Goal: Task Accomplishment & Management: Manage account settings

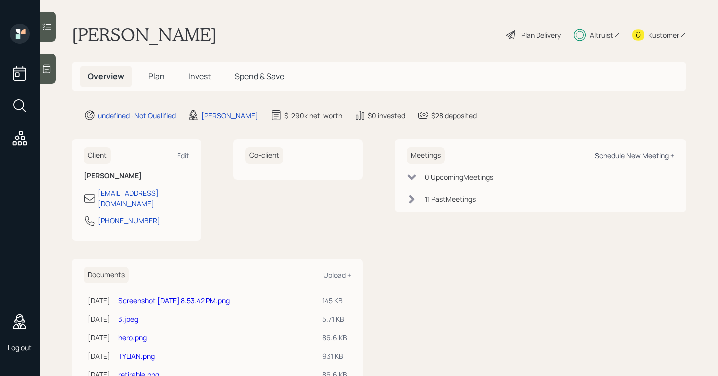
click at [619, 158] on div "Schedule New Meeting +" at bounding box center [634, 155] width 79 height 9
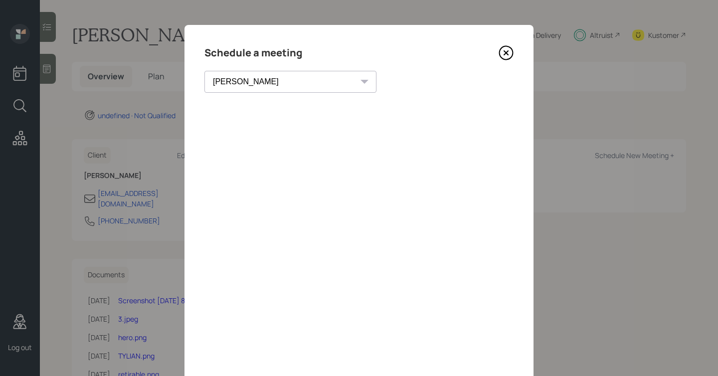
click at [277, 83] on div "Theresa Spinello Matthew Burke Xavier Ross Eitan Bar-David Ian Yamey Trevor Nel…" at bounding box center [291, 82] width 172 height 22
click at [268, 80] on select "[PERSON_NAME] [PERSON_NAME] [PERSON_NAME] [PERSON_NAME] [PERSON_NAME] [PERSON_N…" at bounding box center [291, 82] width 172 height 22
select select "9953ff0b-11a3-493b-b859-a01be96eabdd"
click at [205, 71] on select "[PERSON_NAME] [PERSON_NAME] [PERSON_NAME] [PERSON_NAME] [PERSON_NAME] [PERSON_N…" at bounding box center [291, 82] width 172 height 22
click at [504, 53] on icon at bounding box center [506, 53] width 4 height 4
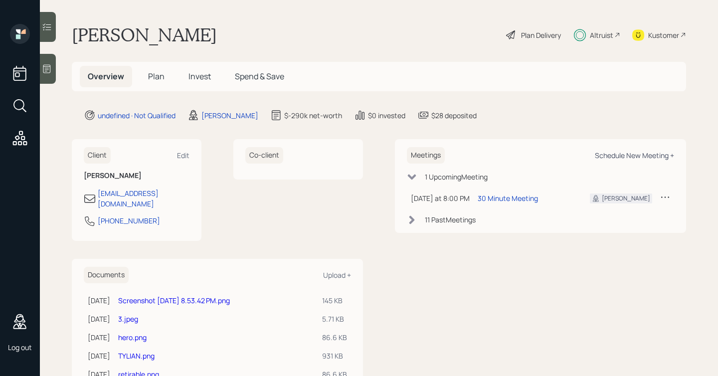
click at [608, 159] on div "Schedule New Meeting +" at bounding box center [634, 155] width 79 height 9
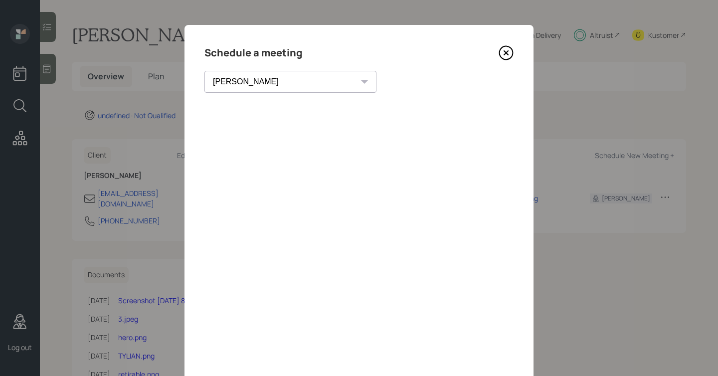
click at [280, 86] on select "[PERSON_NAME] [PERSON_NAME] [PERSON_NAME] [PERSON_NAME] [PERSON_NAME] [PERSON_N…" at bounding box center [291, 82] width 172 height 22
click at [205, 71] on select "[PERSON_NAME] [PERSON_NAME] [PERSON_NAME] [PERSON_NAME] [PERSON_NAME] [PERSON_N…" at bounding box center [291, 82] width 172 height 22
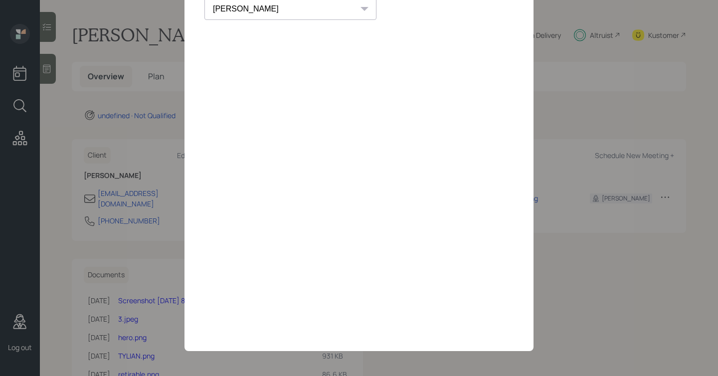
scroll to position [16, 0]
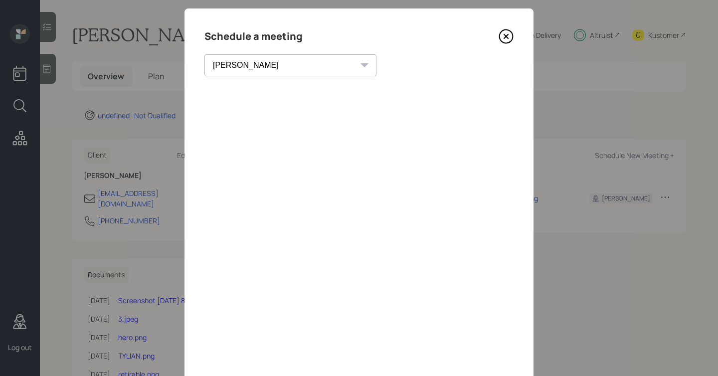
click at [274, 72] on select "[PERSON_NAME] [PERSON_NAME] [PERSON_NAME] [PERSON_NAME] [PERSON_NAME] [PERSON_N…" at bounding box center [291, 65] width 172 height 22
click at [274, 63] on div "[PERSON_NAME] [PERSON_NAME] [PERSON_NAME] [PERSON_NAME] [PERSON_NAME] [PERSON_N…" at bounding box center [291, 65] width 172 height 22
click at [278, 65] on div "[PERSON_NAME] [PERSON_NAME] [PERSON_NAME] [PERSON_NAME] [PERSON_NAME] [PERSON_N…" at bounding box center [291, 65] width 172 height 22
click at [271, 65] on div "[PERSON_NAME] [PERSON_NAME] [PERSON_NAME] [PERSON_NAME] [PERSON_NAME] [PERSON_N…" at bounding box center [291, 65] width 172 height 22
click at [253, 68] on select "[PERSON_NAME] [PERSON_NAME] [PERSON_NAME] [PERSON_NAME] [PERSON_NAME] [PERSON_N…" at bounding box center [291, 65] width 172 height 22
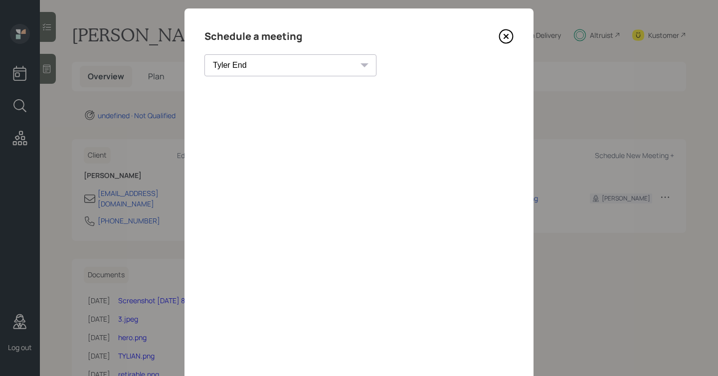
click at [205, 54] on select "[PERSON_NAME] [PERSON_NAME] [PERSON_NAME] [PERSON_NAME] [PERSON_NAME] [PERSON_N…" at bounding box center [291, 65] width 172 height 22
click at [277, 65] on div "[PERSON_NAME] [PERSON_NAME] [PERSON_NAME] [PERSON_NAME] [PERSON_NAME] [PERSON_N…" at bounding box center [291, 65] width 172 height 22
click at [273, 66] on div "[PERSON_NAME] [PERSON_NAME] [PERSON_NAME] [PERSON_NAME] [PERSON_NAME] [PERSON_N…" at bounding box center [291, 65] width 172 height 22
click at [249, 65] on select "[PERSON_NAME] [PERSON_NAME] [PERSON_NAME] [PERSON_NAME] [PERSON_NAME] [PERSON_N…" at bounding box center [291, 65] width 172 height 22
select select "9953ff0b-11a3-493b-b859-a01be96eabdd"
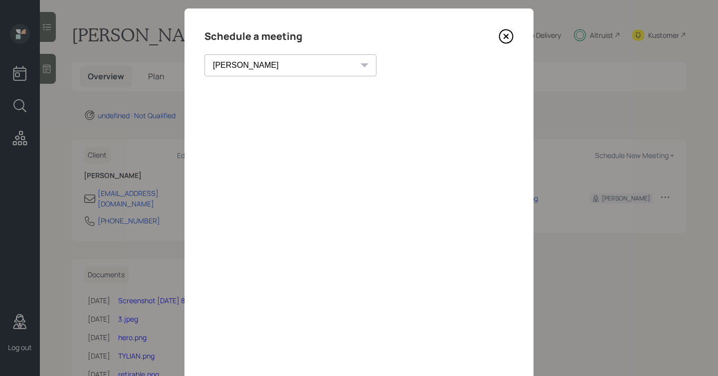
click at [205, 54] on select "[PERSON_NAME] [PERSON_NAME] [PERSON_NAME] [PERSON_NAME] [PERSON_NAME] [PERSON_N…" at bounding box center [291, 65] width 172 height 22
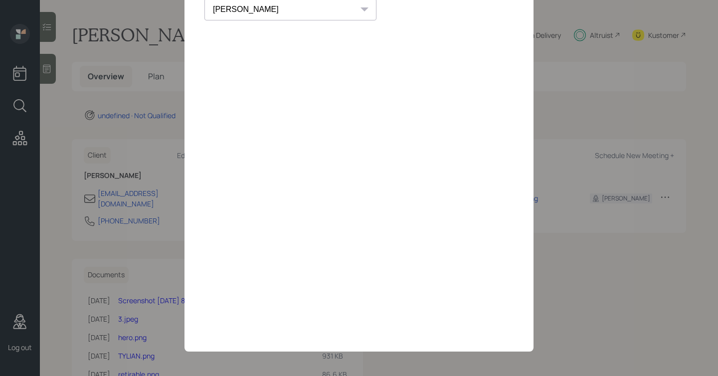
scroll to position [0, 0]
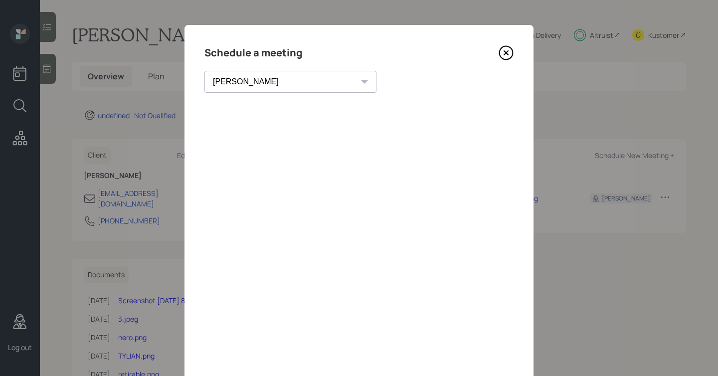
click at [271, 84] on select "[PERSON_NAME] [PERSON_NAME] [PERSON_NAME] [PERSON_NAME] [PERSON_NAME] [PERSON_N…" at bounding box center [291, 82] width 172 height 22
click at [205, 71] on select "[PERSON_NAME] [PERSON_NAME] [PERSON_NAME] [PERSON_NAME] [PERSON_NAME] [PERSON_N…" at bounding box center [291, 82] width 172 height 22
click at [504, 54] on icon at bounding box center [506, 53] width 4 height 4
